Goal: Information Seeking & Learning: Learn about a topic

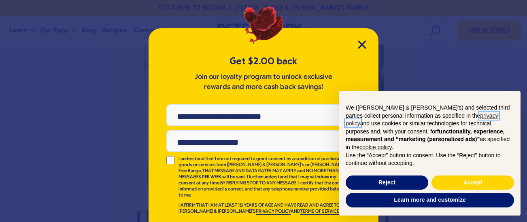
scroll to position [22, 0]
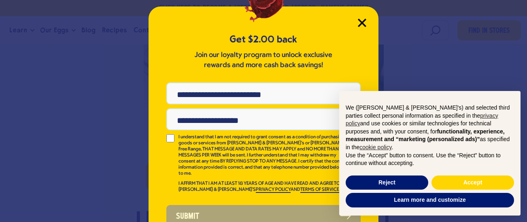
click at [363, 23] on icon "Close Modal" at bounding box center [361, 22] width 7 height 7
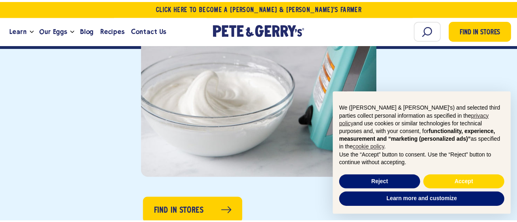
scroll to position [305, 0]
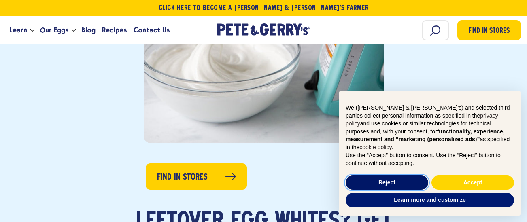
click at [399, 186] on button "Reject" at bounding box center [386, 183] width 83 height 15
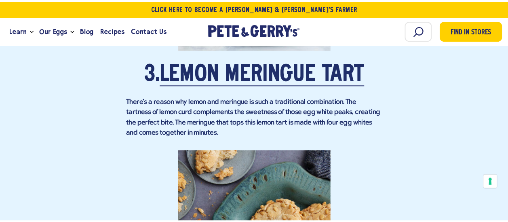
scroll to position [1437, 0]
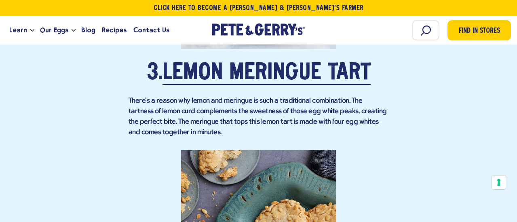
click at [516, 72] on div "Find in Stores Leftover Egg Whites? Get Inspired! If you're an avid baker, a tr…" at bounding box center [258, 135] width 517 height 2364
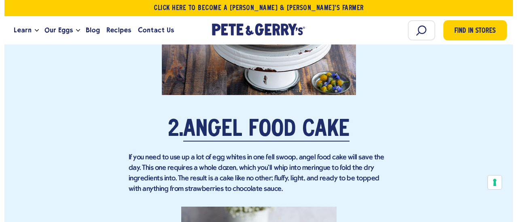
scroll to position [1081, 0]
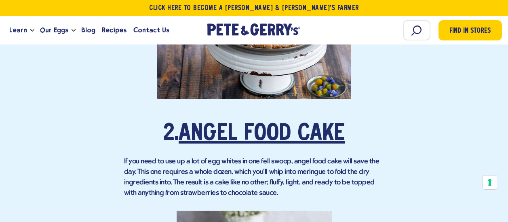
click at [233, 123] on link "Angel Food Cake" at bounding box center [262, 134] width 166 height 23
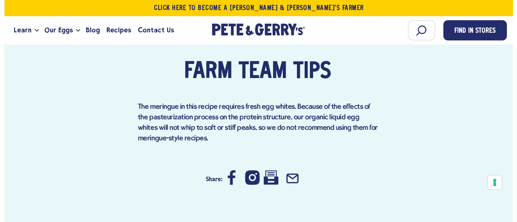
scroll to position [1039, 0]
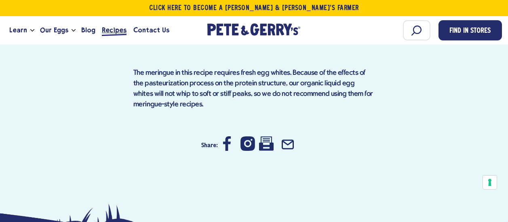
click at [108, 31] on span "Recipes" at bounding box center [114, 30] width 25 height 10
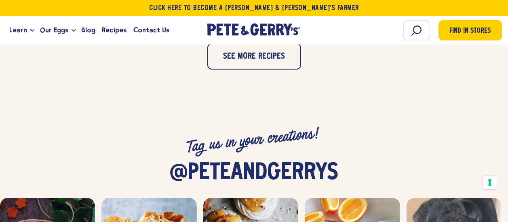
scroll to position [843, 0]
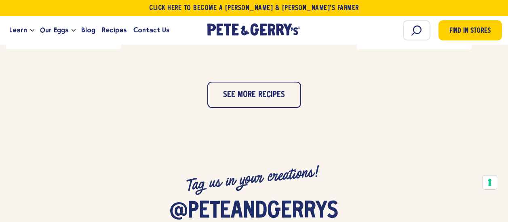
drag, startPoint x: 501, startPoint y: 51, endPoint x: 486, endPoint y: 118, distance: 68.0
click at [486, 118] on div "Click Here To Become a [PERSON_NAME] & [PERSON_NAME]’s Farmer Learn Our Hens Ou…" at bounding box center [254, 108] width 508 height 1903
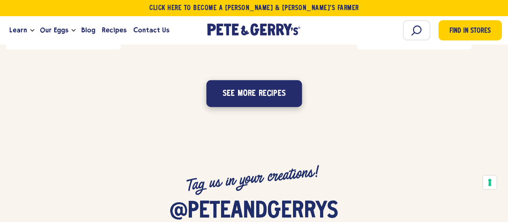
click at [238, 95] on button "See more recipes" at bounding box center [254, 93] width 96 height 27
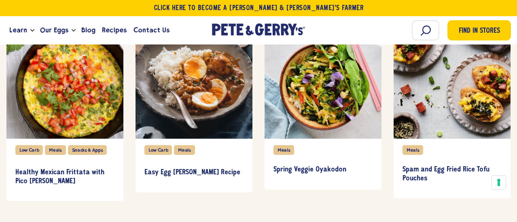
scroll to position [1080, 0]
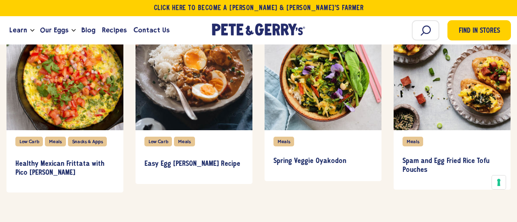
click at [508, 119] on html "Skip to content Type Something Shop Find In Stores Order Now Learn Our Eggs" at bounding box center [258, 70] width 517 height 2301
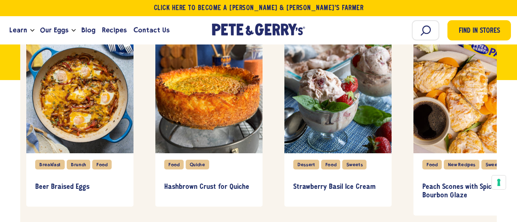
scroll to position [0, 0]
